Goal: Information Seeking & Learning: Learn about a topic

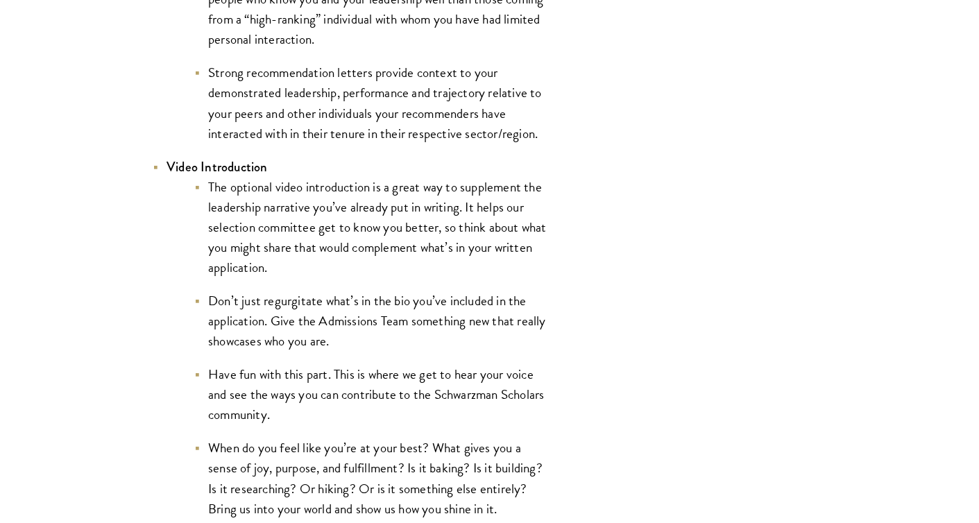
scroll to position [2266, 0]
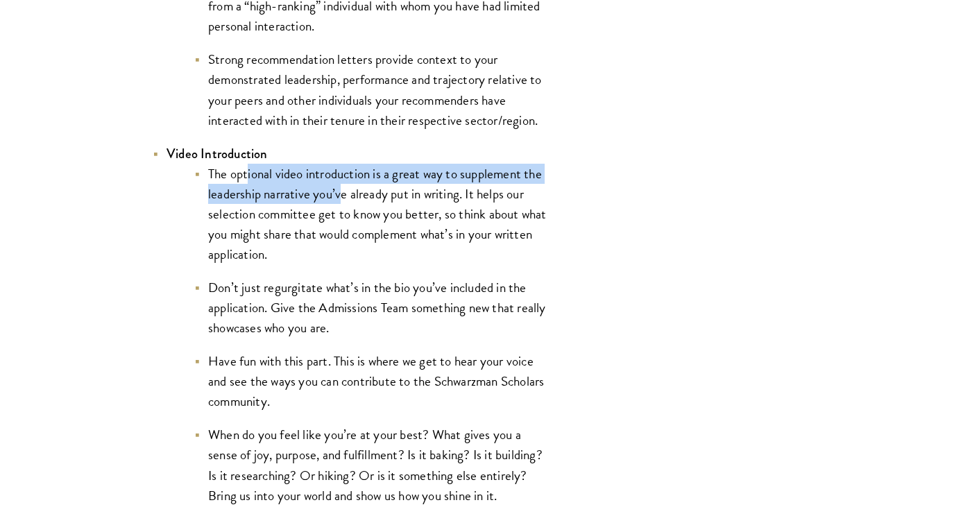
drag, startPoint x: 246, startPoint y: 185, endPoint x: 340, endPoint y: 206, distance: 96.1
click at [340, 206] on li "The optional video introduction is a great way to supplement the leadership nar…" at bounding box center [371, 214] width 354 height 101
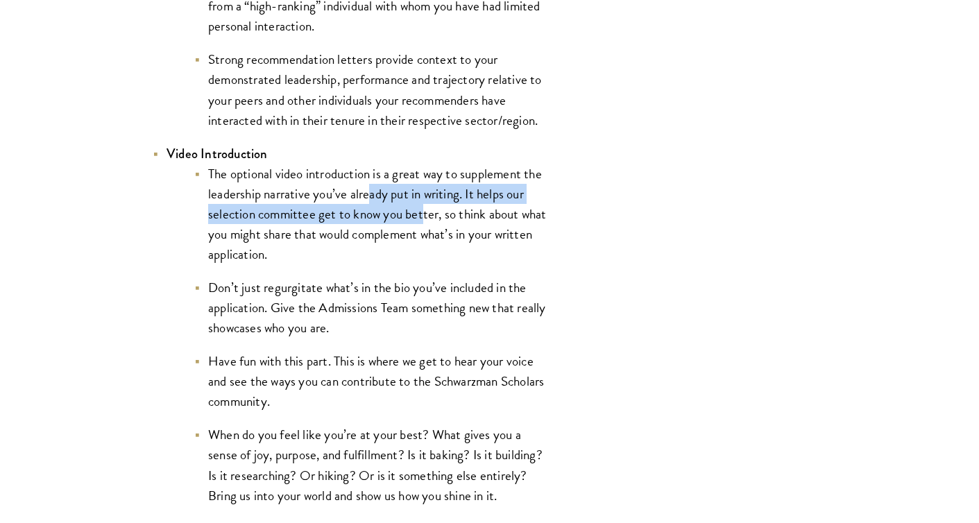
drag, startPoint x: 369, startPoint y: 187, endPoint x: 425, endPoint y: 226, distance: 67.4
click at [425, 226] on li "The optional video introduction is a great way to supplement the leadership nar…" at bounding box center [371, 214] width 354 height 101
click at [466, 203] on li "The optional video introduction is a great way to supplement the leadership nar…" at bounding box center [371, 214] width 354 height 101
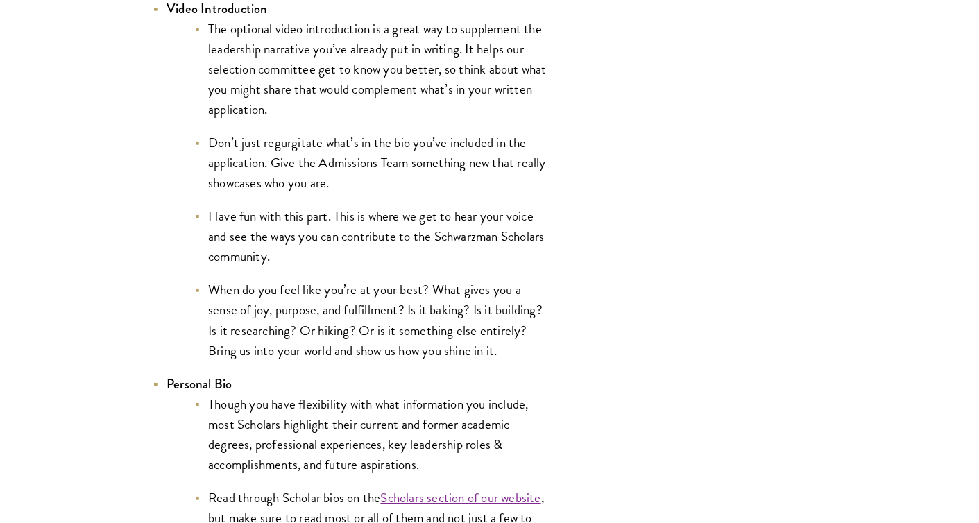
scroll to position [2413, 0]
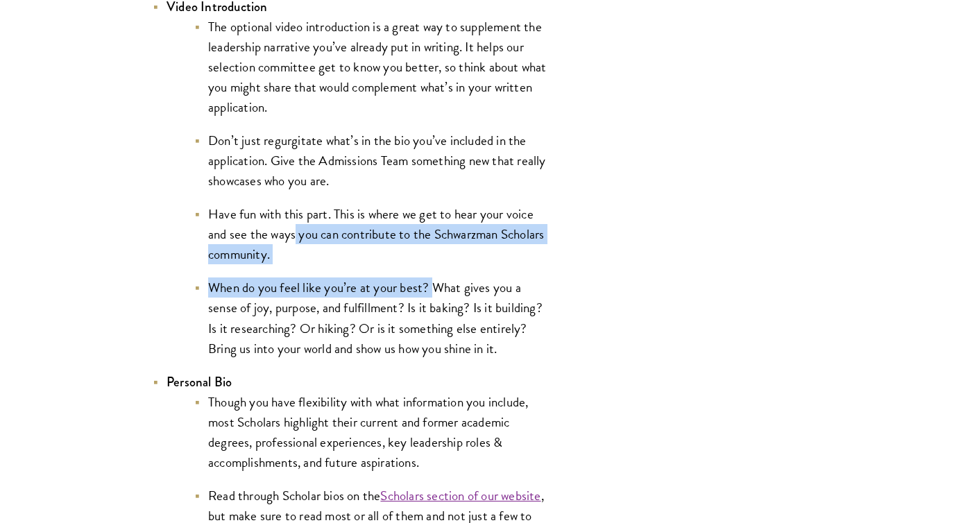
drag, startPoint x: 294, startPoint y: 227, endPoint x: 430, endPoint y: 283, distance: 147.8
click at [430, 283] on ul "The optional video introduction is a great way to supplement the leadership nar…" at bounding box center [358, 188] width 382 height 342
click at [430, 283] on li "When do you feel like you’re at your best? What gives you a sense of joy, purpo…" at bounding box center [371, 318] width 354 height 81
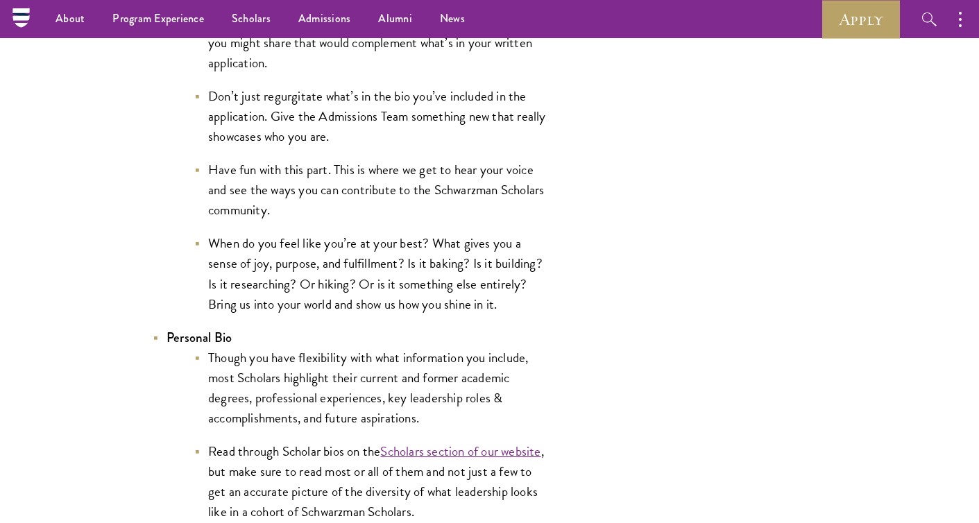
scroll to position [2371, 0]
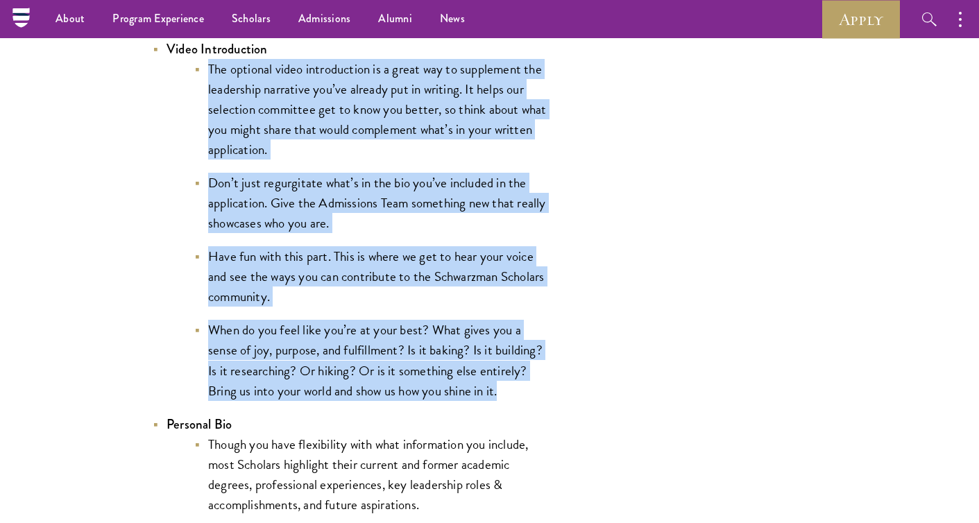
drag, startPoint x: 507, startPoint y: 396, endPoint x: 211, endPoint y: 81, distance: 431.6
click at [211, 81] on ul "The optional video introduction is a great way to supplement the leadership nar…" at bounding box center [358, 230] width 382 height 342
copy ul "The optional video introduction is a great way to supplement the leadership nar…"
